Goal: Share content

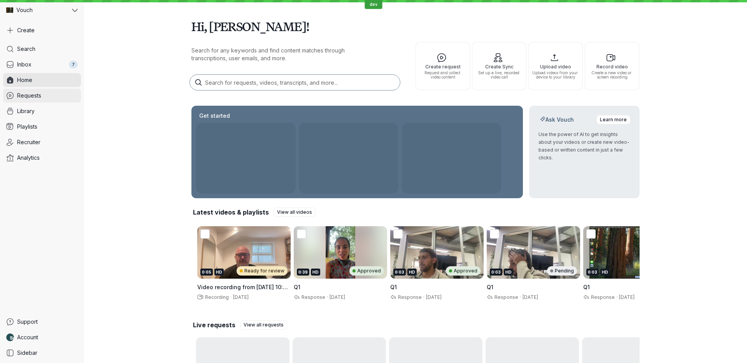
click at [52, 96] on link "Requests" at bounding box center [42, 96] width 78 height 14
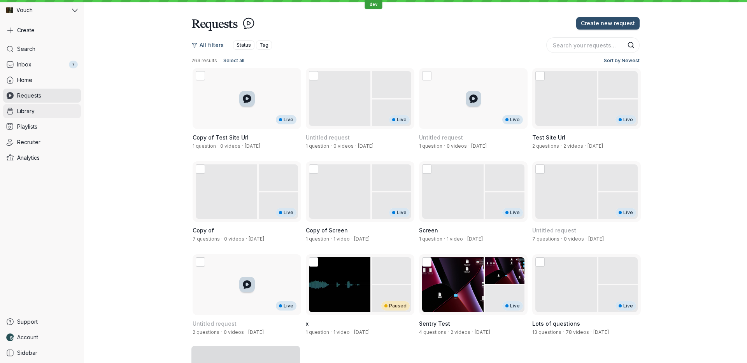
click at [49, 108] on link "Library" at bounding box center [42, 111] width 78 height 14
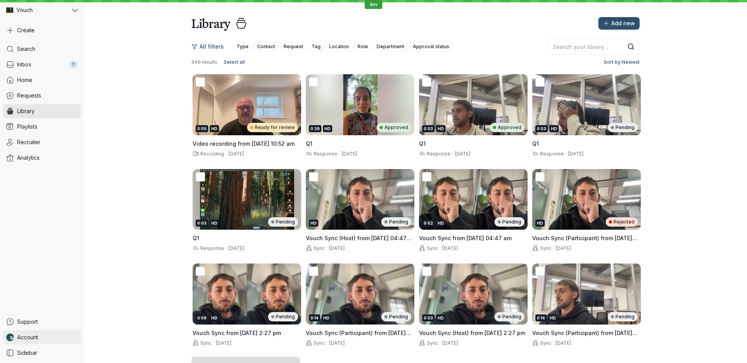
click at [45, 344] on link "Account" at bounding box center [42, 337] width 78 height 14
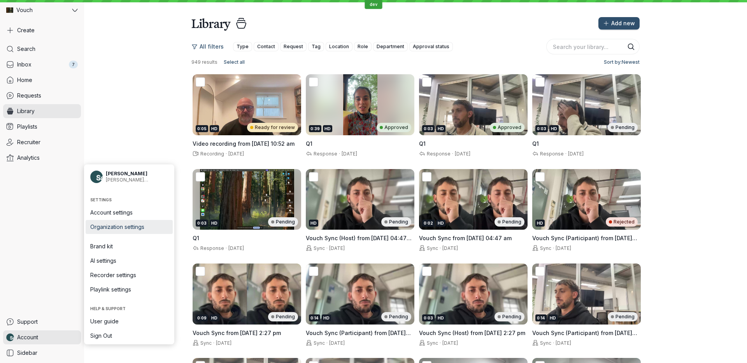
click at [133, 224] on span "Organization settings" at bounding box center [129, 227] width 78 height 8
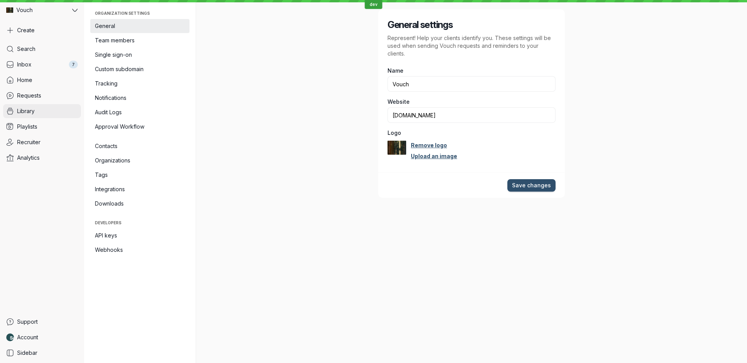
click at [41, 111] on link "Library" at bounding box center [42, 111] width 78 height 14
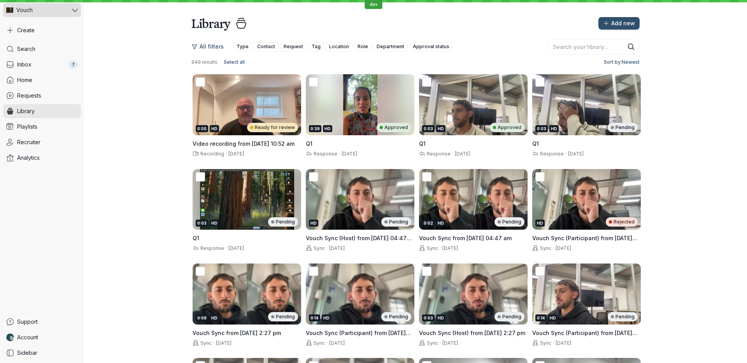
click at [38, 5] on div "Vouch" at bounding box center [36, 10] width 67 height 14
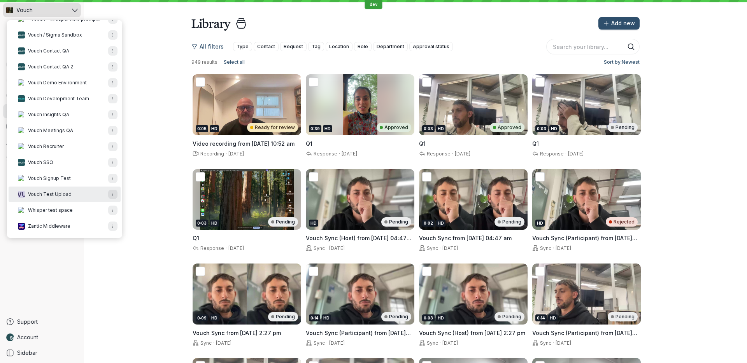
scroll to position [379, 0]
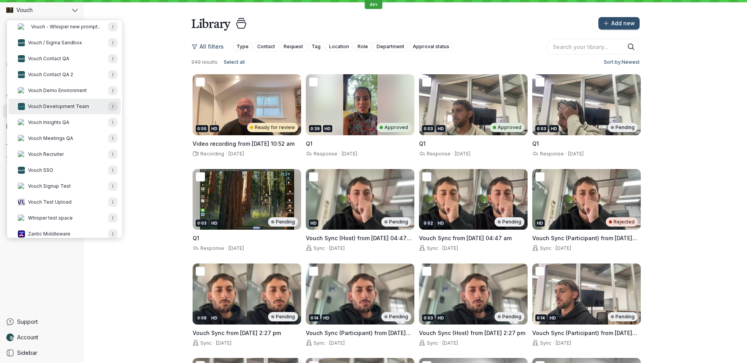
click at [75, 105] on span "Vouch Development Team" at bounding box center [58, 106] width 61 height 6
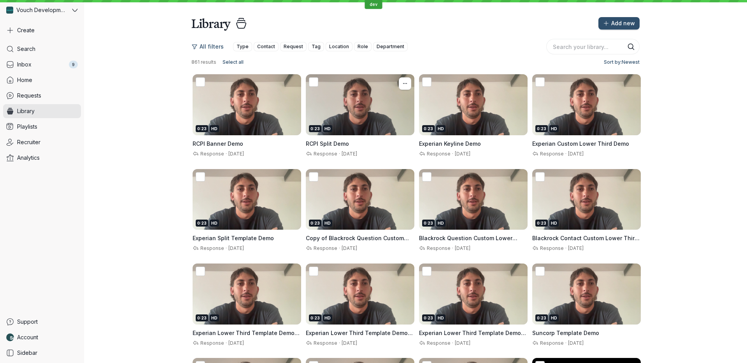
click at [335, 124] on div "0:23 HD" at bounding box center [360, 104] width 108 height 61
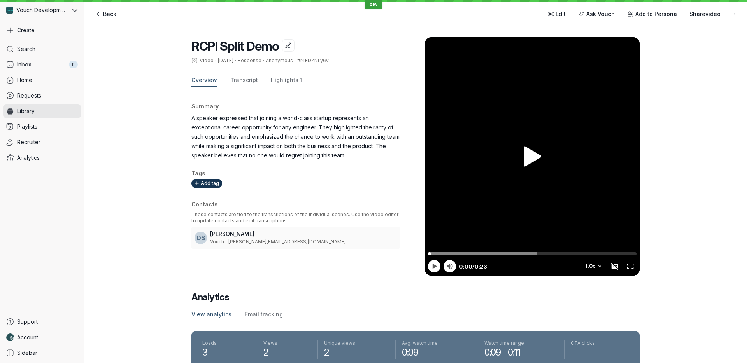
scroll to position [0, 0]
click at [519, 96] on div at bounding box center [532, 156] width 215 height 238
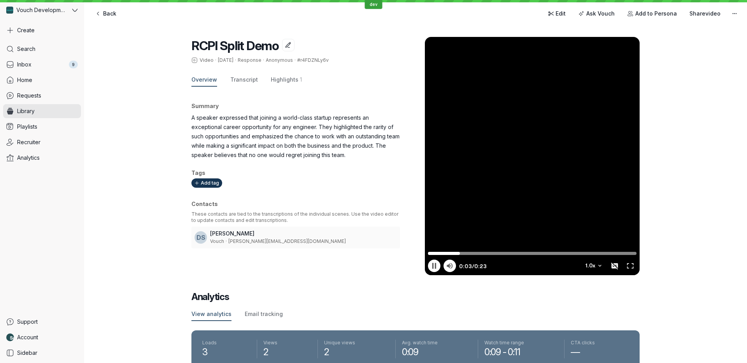
type input "3.33"
click at [531, 142] on div at bounding box center [532, 156] width 215 height 238
click at [706, 22] on div "RCPI Split Demo Video · [DATE] · Response · Anonymous · #r4FDZNLy6v Overview Tr…" at bounding box center [415, 258] width 663 height 475
click at [705, 20] on div "Back Edit Ask Vouch Add to Persona Share video" at bounding box center [415, 14] width 650 height 16
click at [702, 18] on button "Share video" at bounding box center [704, 13] width 40 height 12
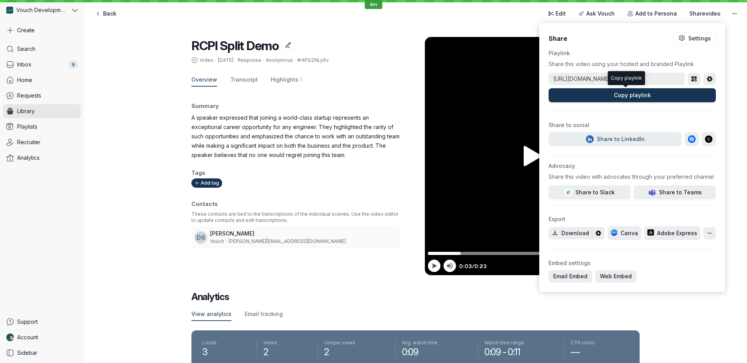
click at [666, 95] on button "Copy playlink" at bounding box center [631, 95] width 167 height 14
